Goal: Navigation & Orientation: Go to known website

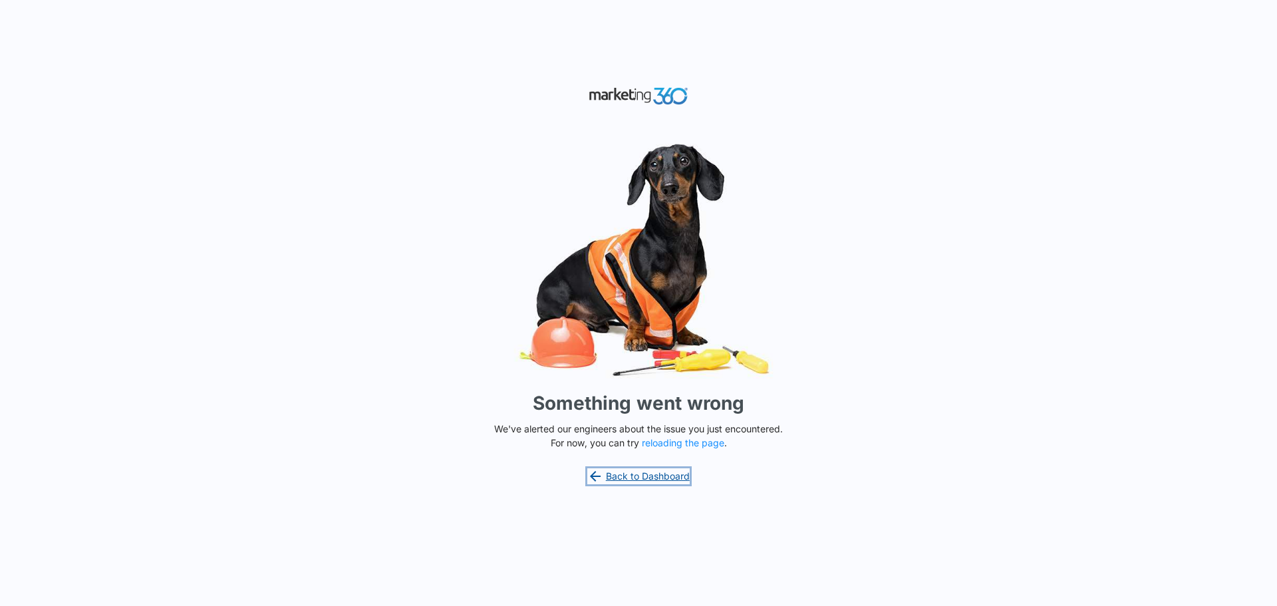
click at [620, 477] on link "Back to Dashboard" at bounding box center [638, 476] width 102 height 16
